Goal: Check status

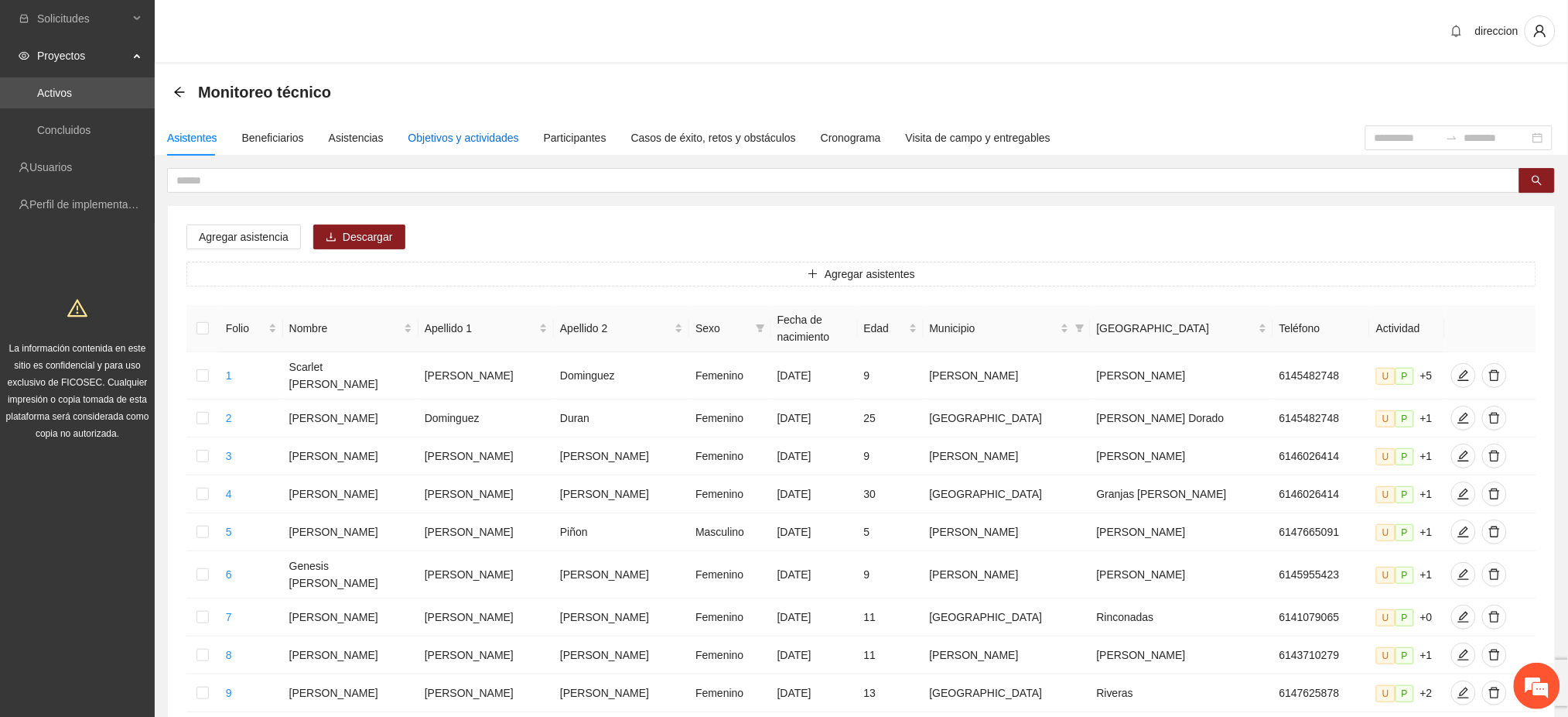
click at [430, 137] on div "Objetivos y actividades" at bounding box center [464, 138] width 110 height 17
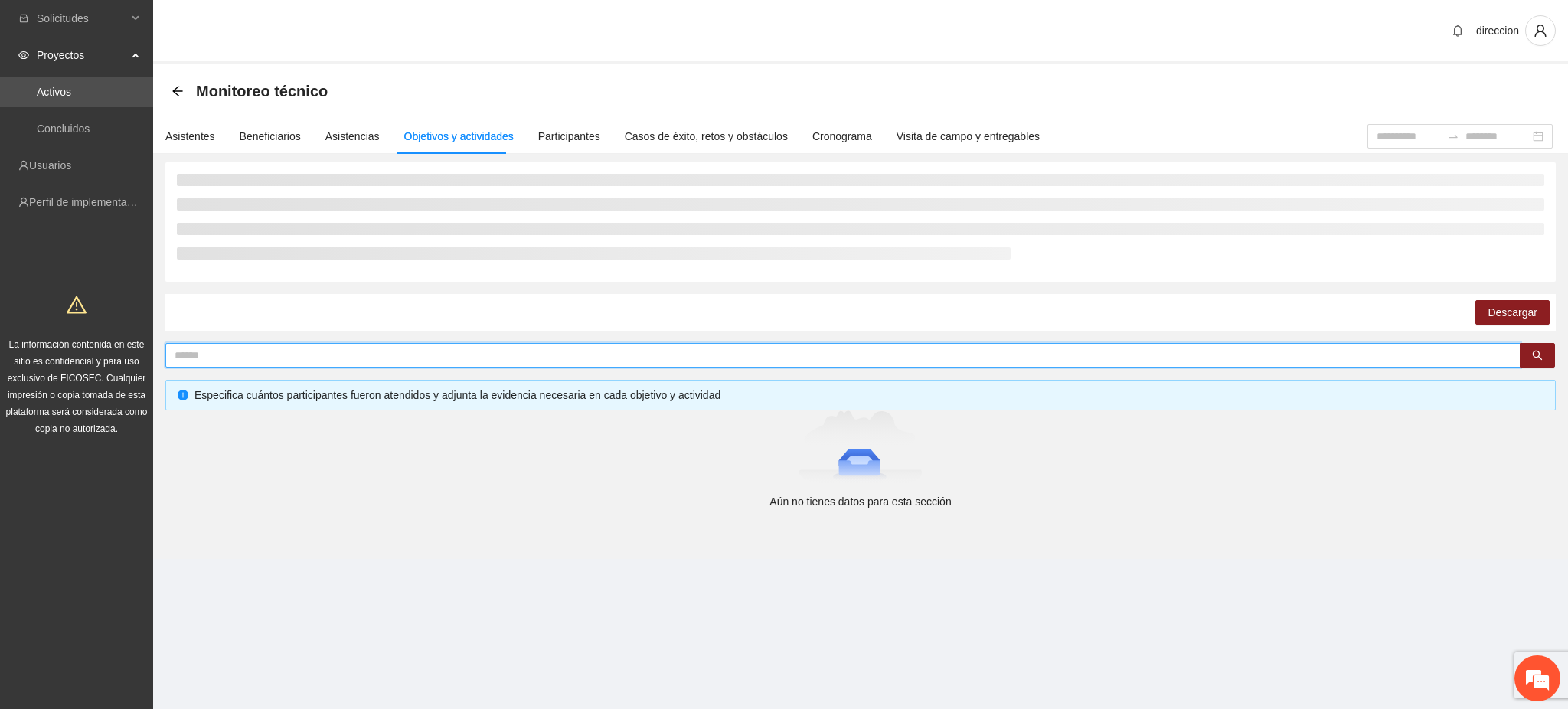
click at [323, 354] on input "text" at bounding box center [836, 355] width 1324 height 17
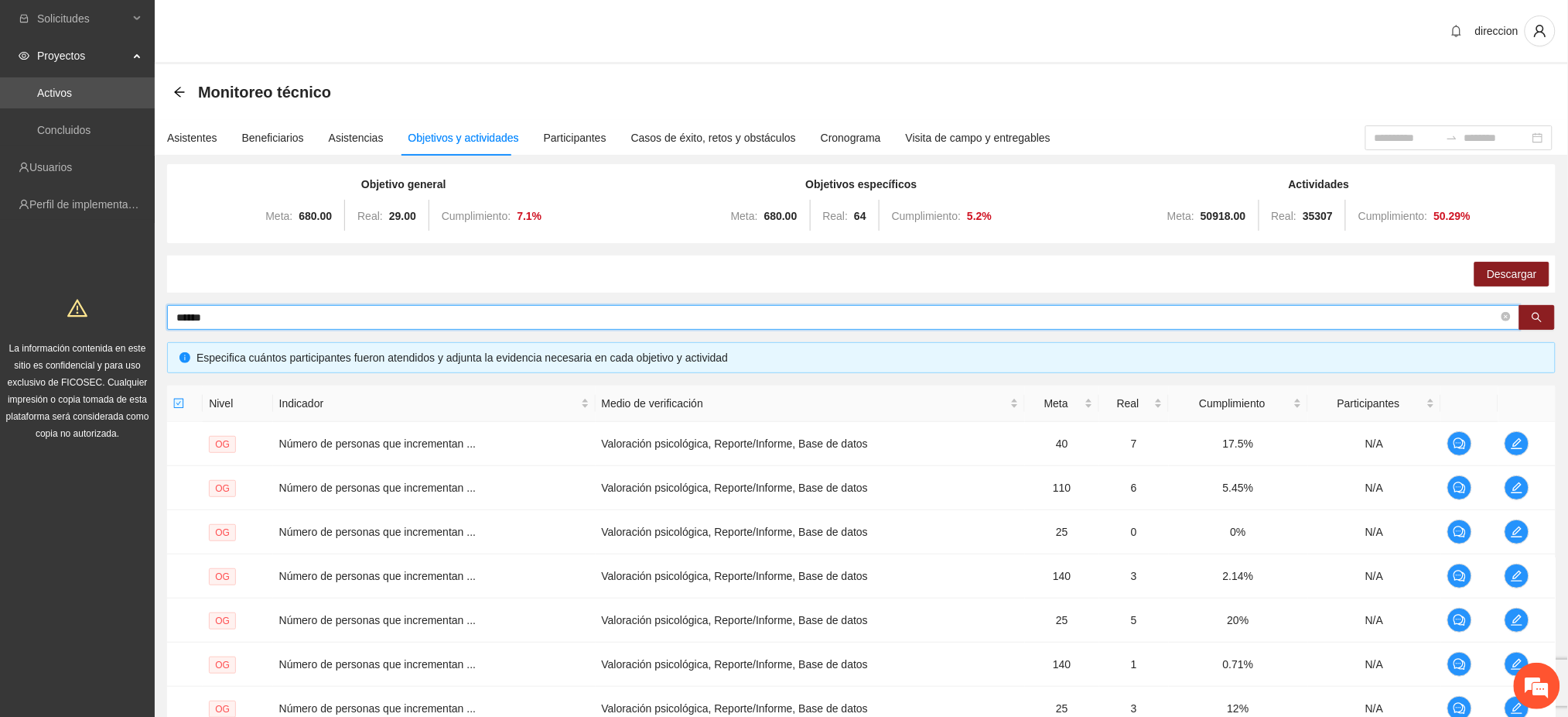
type input "******"
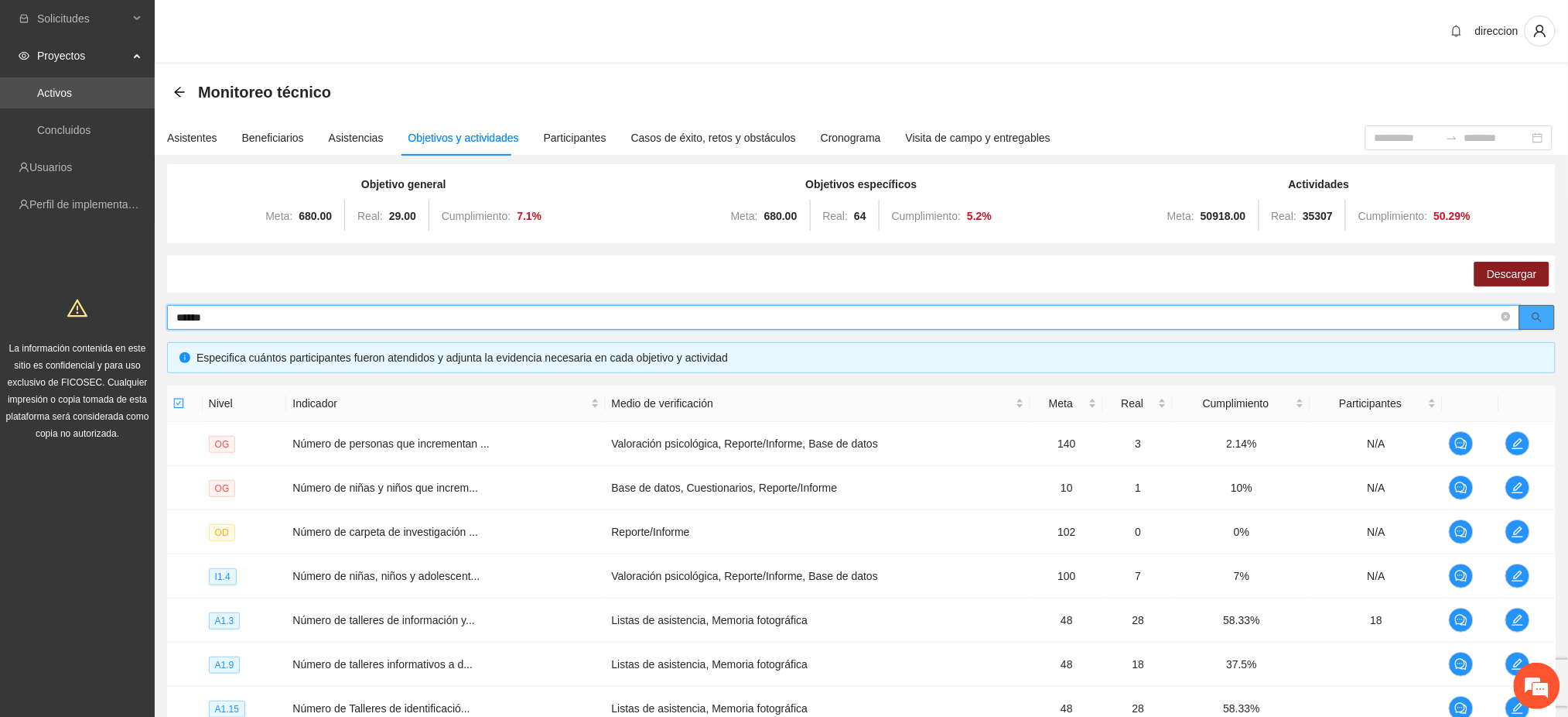
click at [1532, 312] on icon "search" at bounding box center [1537, 318] width 11 height 11
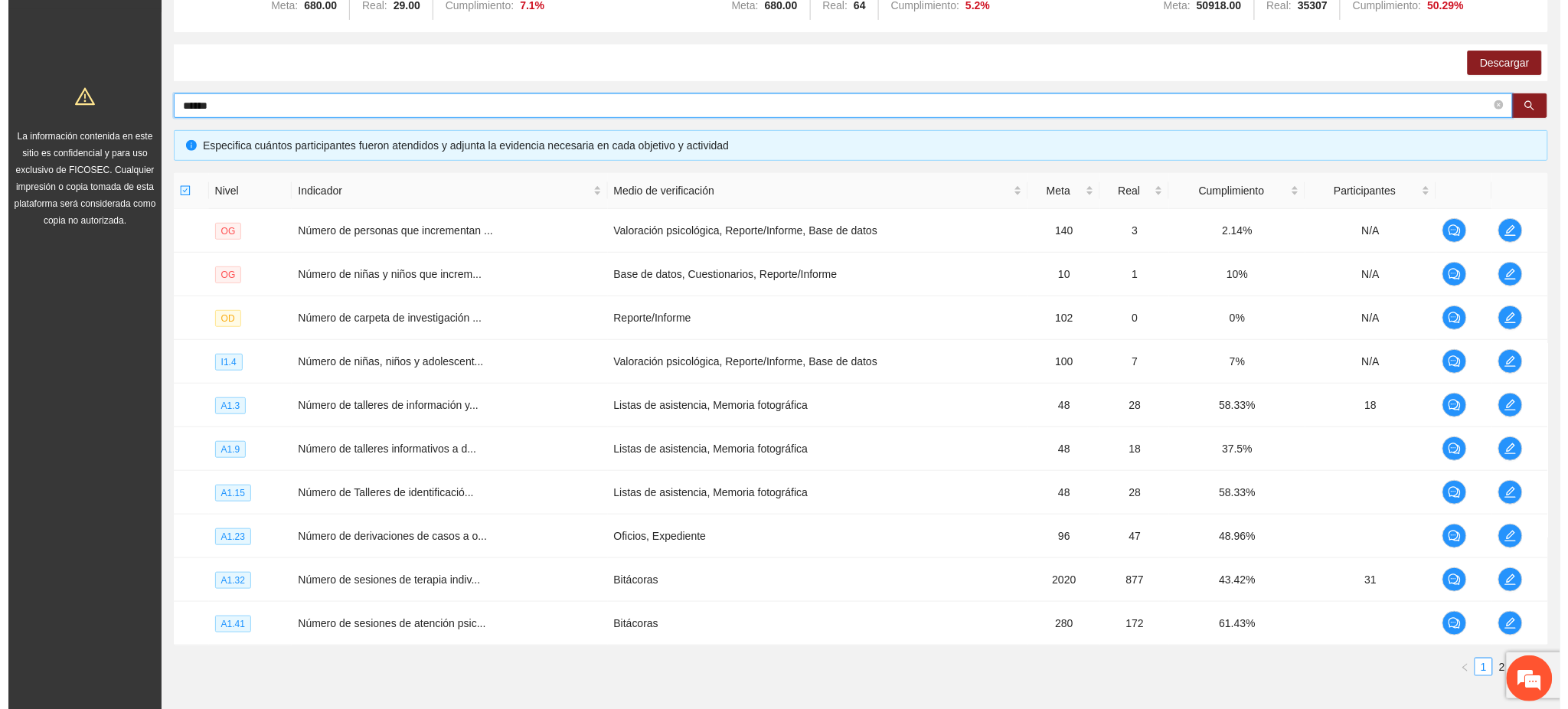
scroll to position [290, 0]
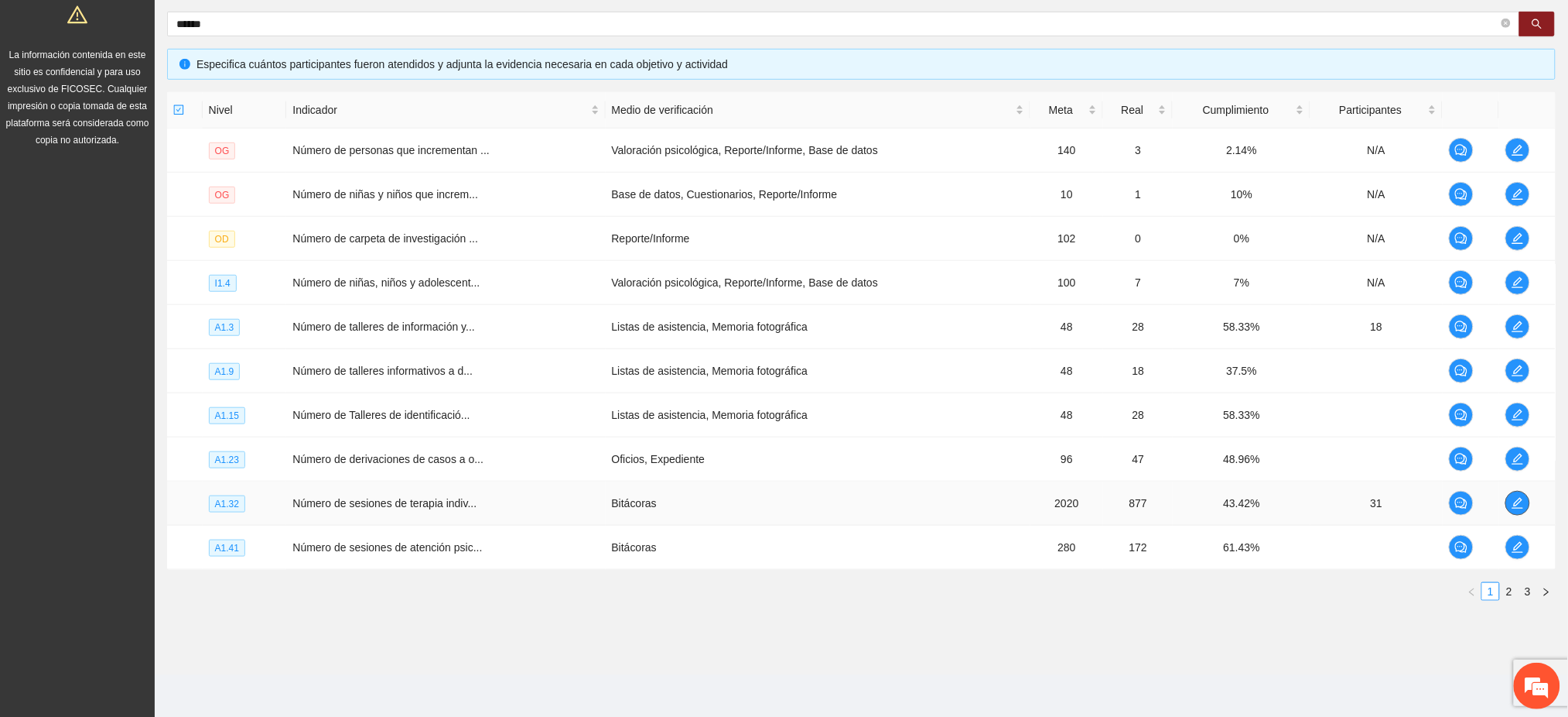
click at [1521, 511] on button "button" at bounding box center [1517, 503] width 24 height 24
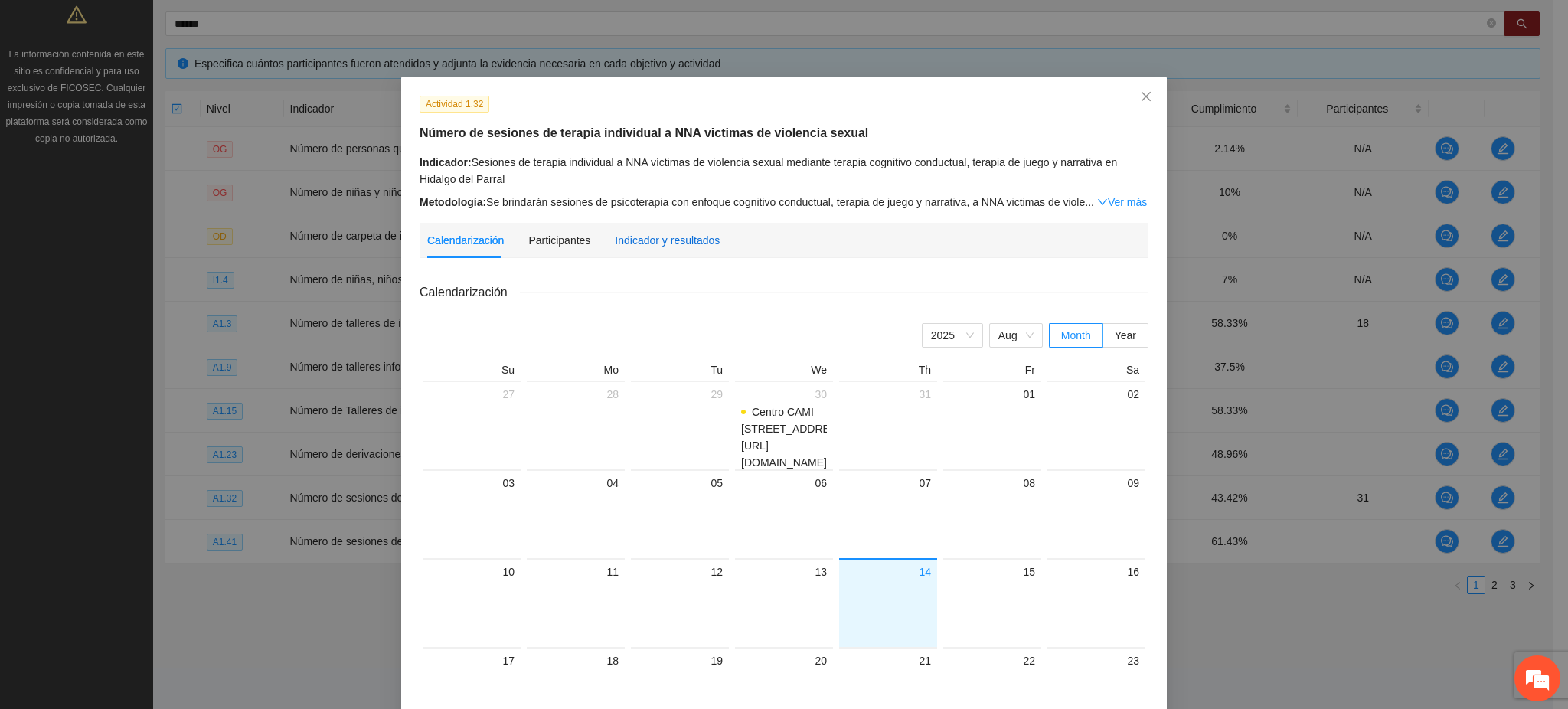
click at [634, 238] on div "Indicador y resultados" at bounding box center [667, 241] width 105 height 17
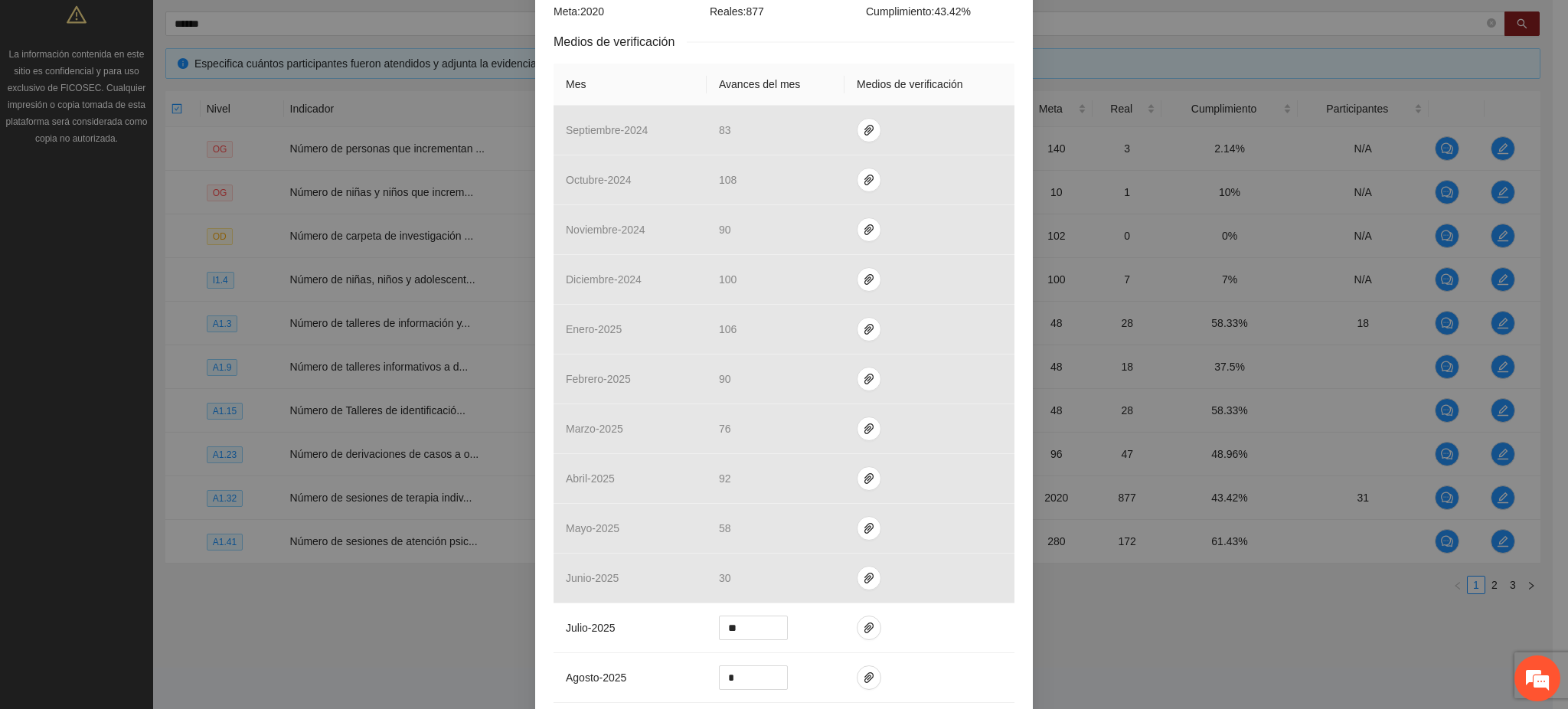
scroll to position [453, 0]
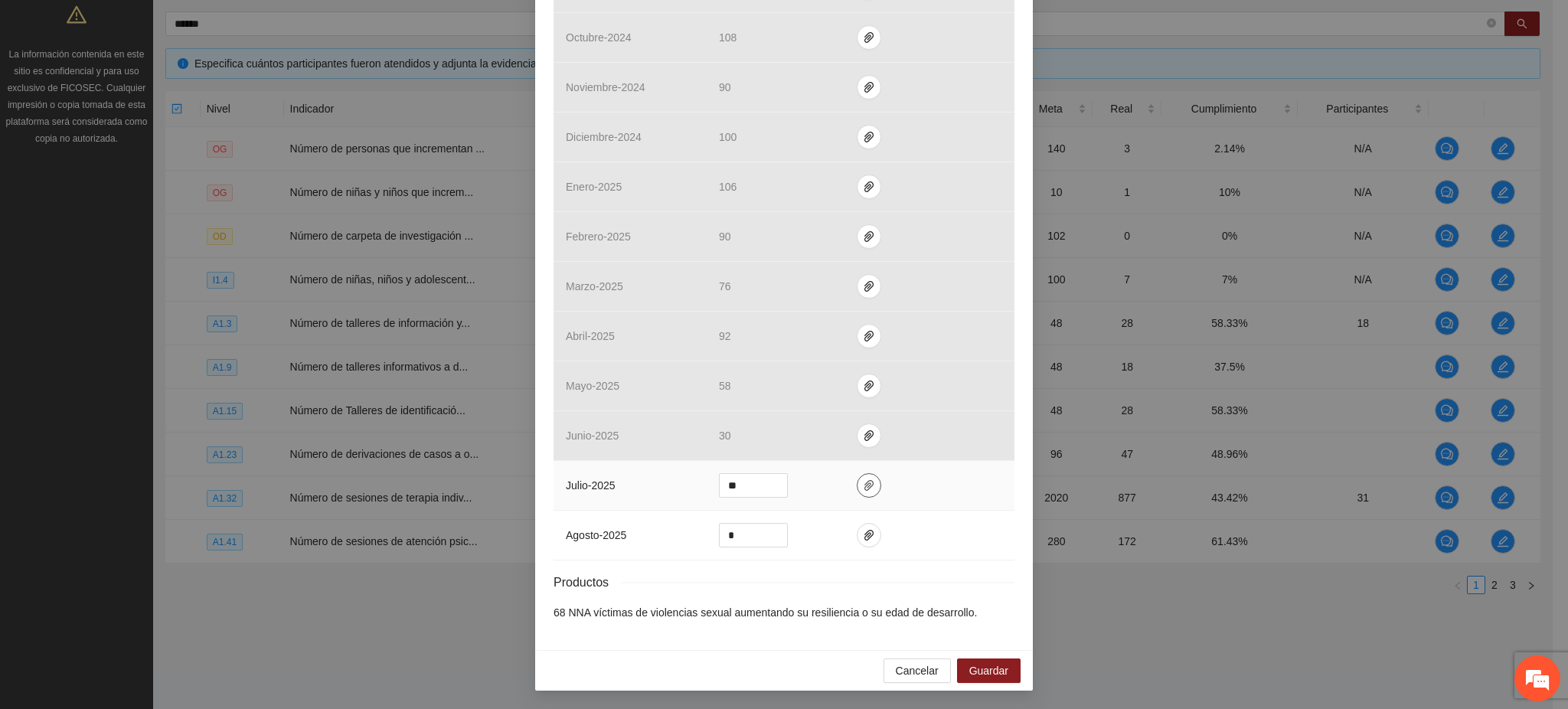
click at [856, 492] on button "button" at bounding box center [868, 485] width 24 height 24
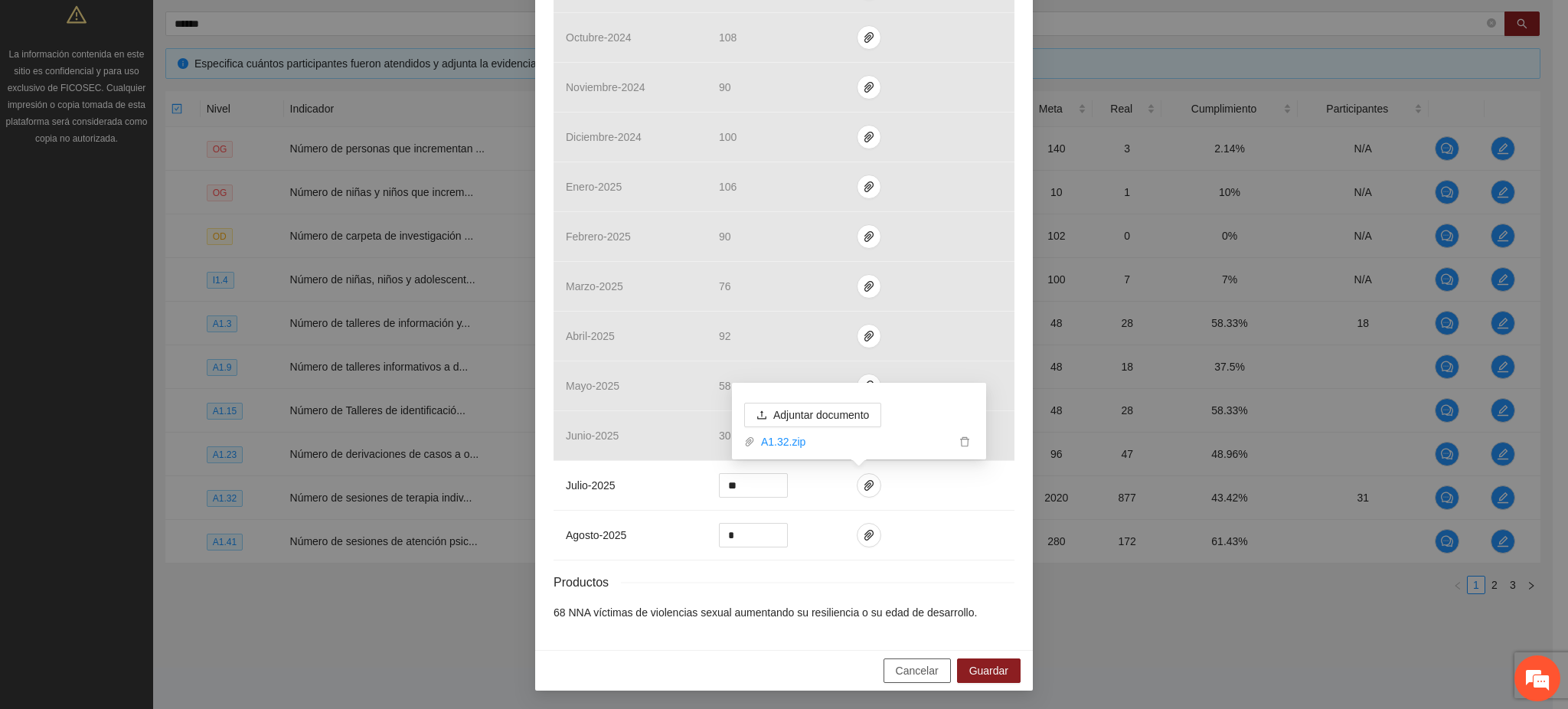
click at [902, 679] on span "Cancelar" at bounding box center [916, 671] width 43 height 17
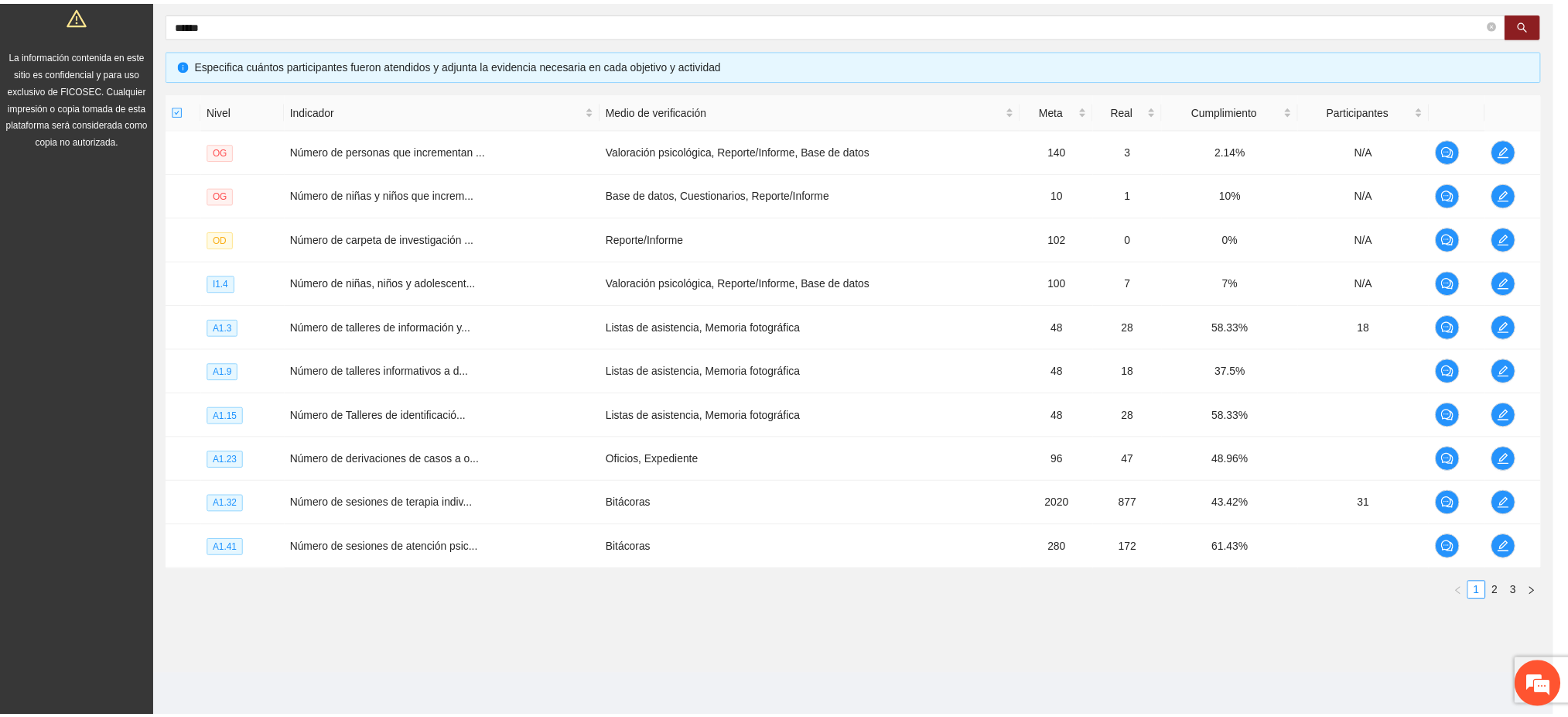
scroll to position [381, 0]
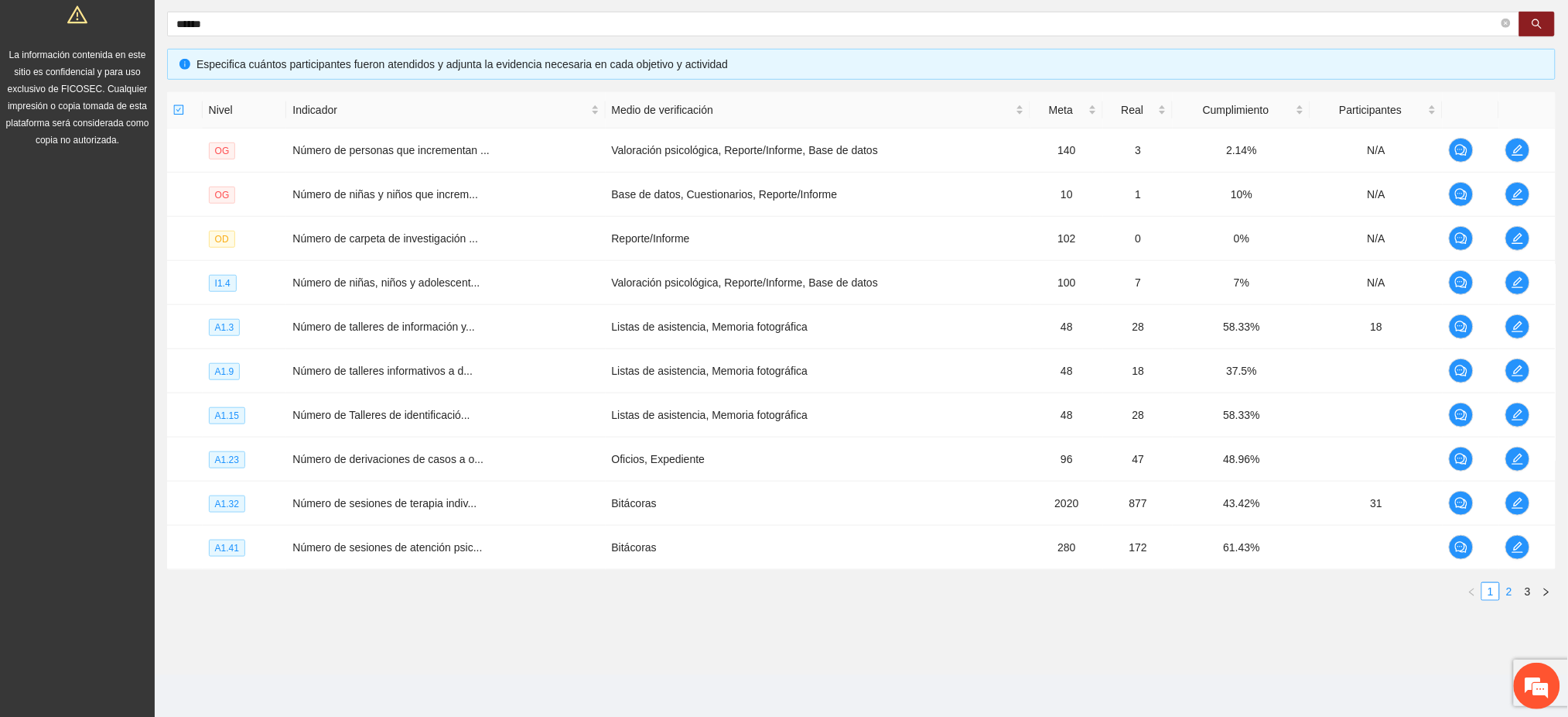
click at [1504, 590] on link "2" at bounding box center [1510, 592] width 17 height 17
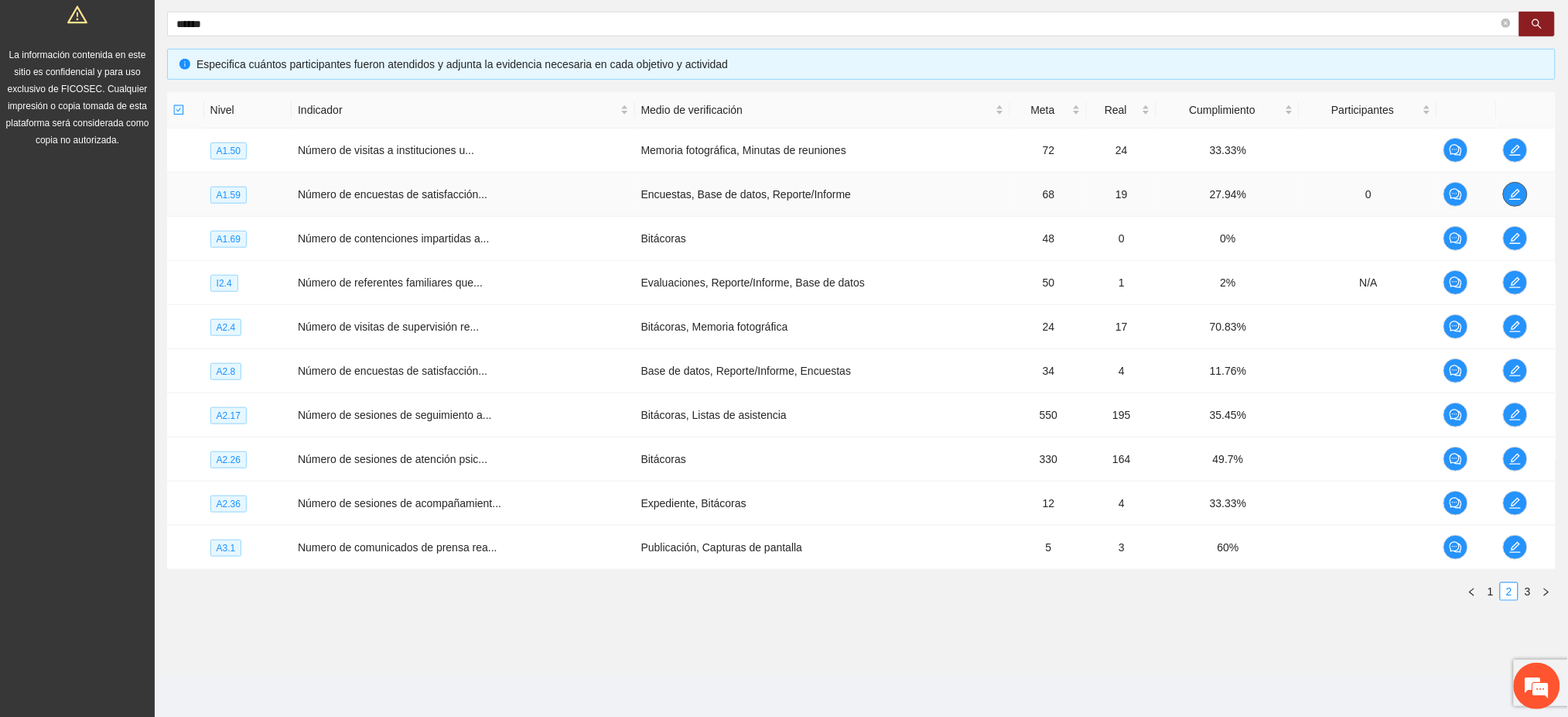
click at [1513, 195] on icon "edit" at bounding box center [1514, 195] width 11 height 11
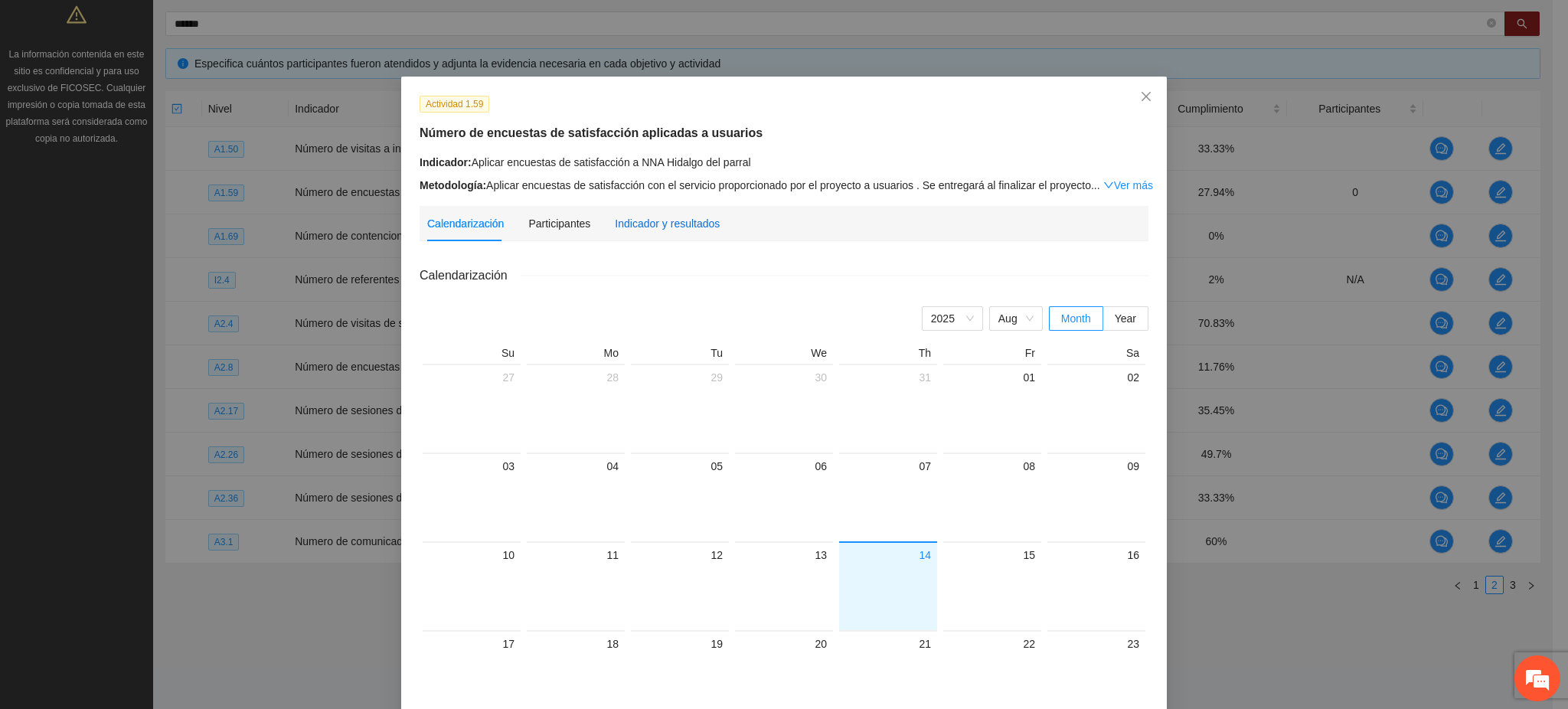
click at [704, 217] on div "Indicador y resultados" at bounding box center [667, 224] width 105 height 17
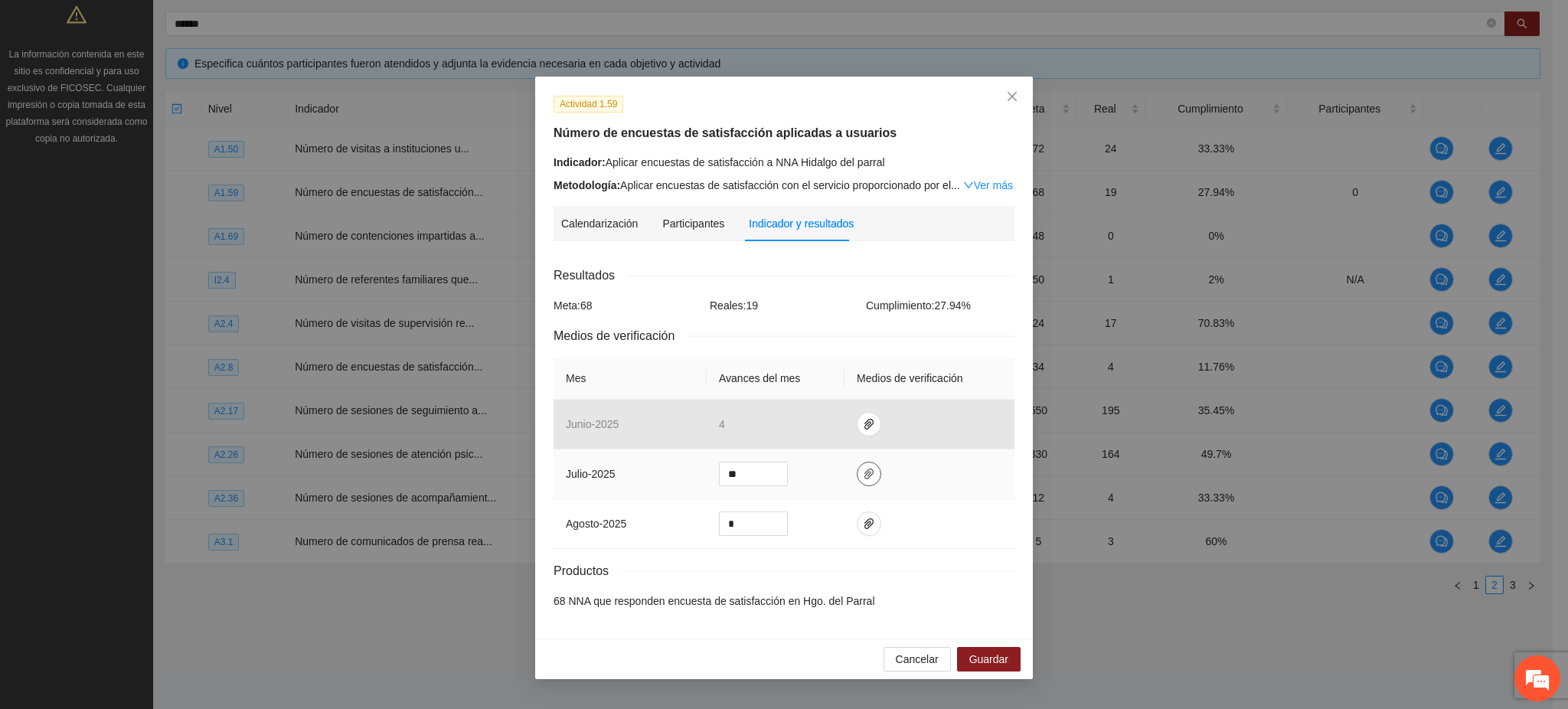
click at [865, 481] on button "button" at bounding box center [868, 473] width 24 height 24
click at [927, 665] on span "Cancelar" at bounding box center [916, 659] width 43 height 17
